Goal: Find specific page/section: Find specific page/section

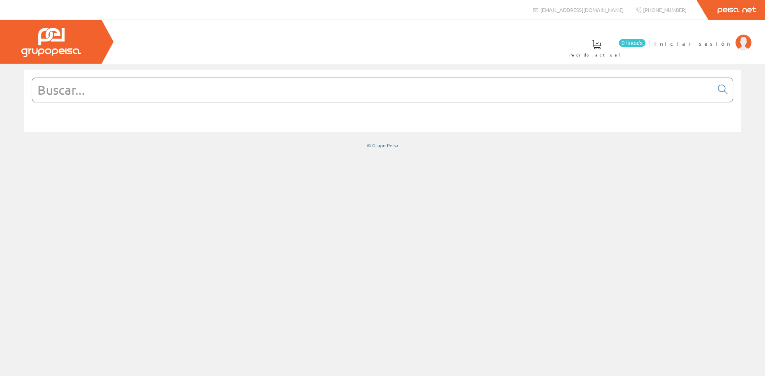
click at [108, 96] on input "text" at bounding box center [372, 90] width 681 height 24
click at [718, 42] on span "Iniciar sesión" at bounding box center [692, 43] width 77 height 8
click at [481, 47] on span at bounding box center [476, 45] width 10 height 10
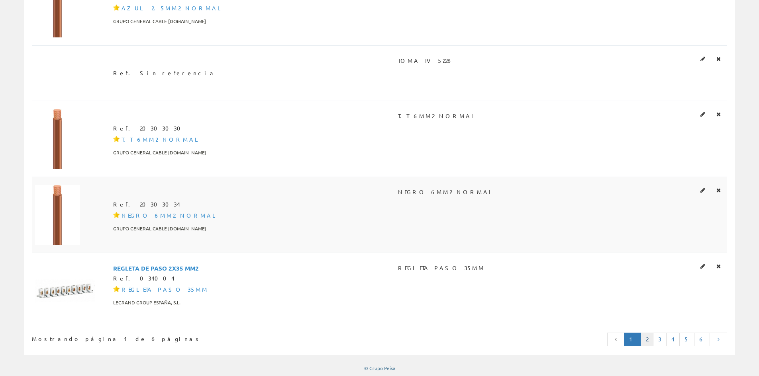
scroll to position [1725, 0]
click at [649, 338] on link "2" at bounding box center [647, 338] width 13 height 14
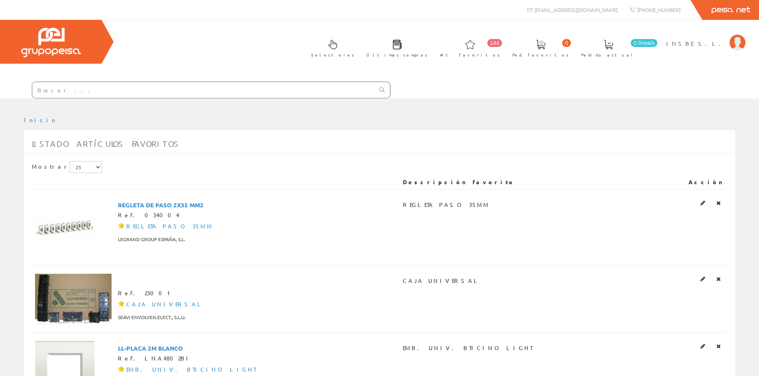
click at [107, 92] on input "text" at bounding box center [203, 90] width 342 height 16
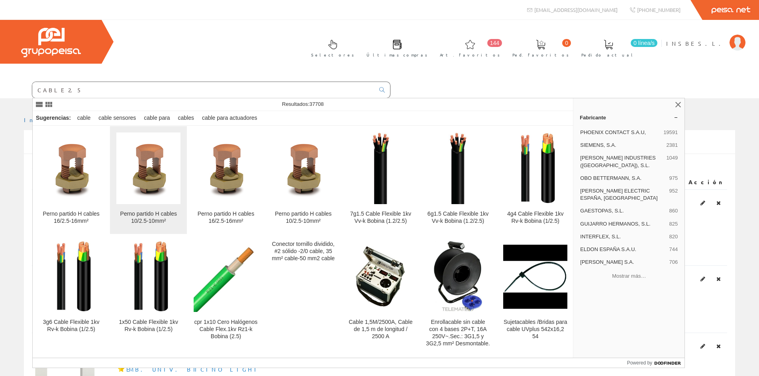
type input "CABLE 2.5"
